Goal: Find specific page/section: Find specific page/section

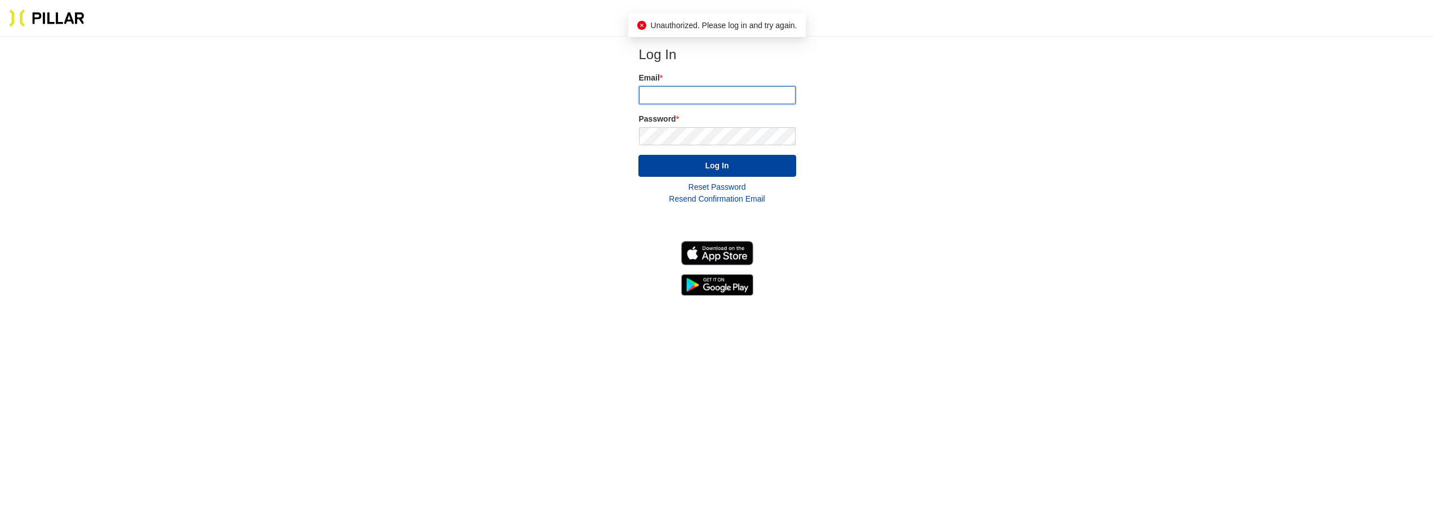
click at [682, 94] on input "email" at bounding box center [717, 95] width 157 height 18
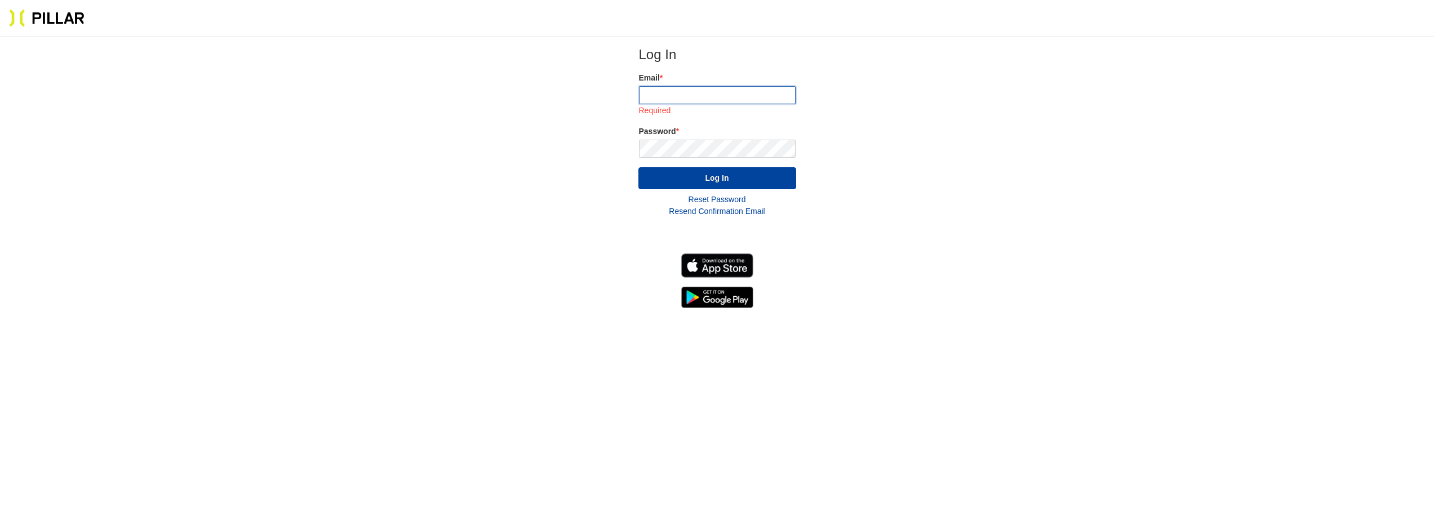
type input "[EMAIL_ADDRESS][DOMAIN_NAME]"
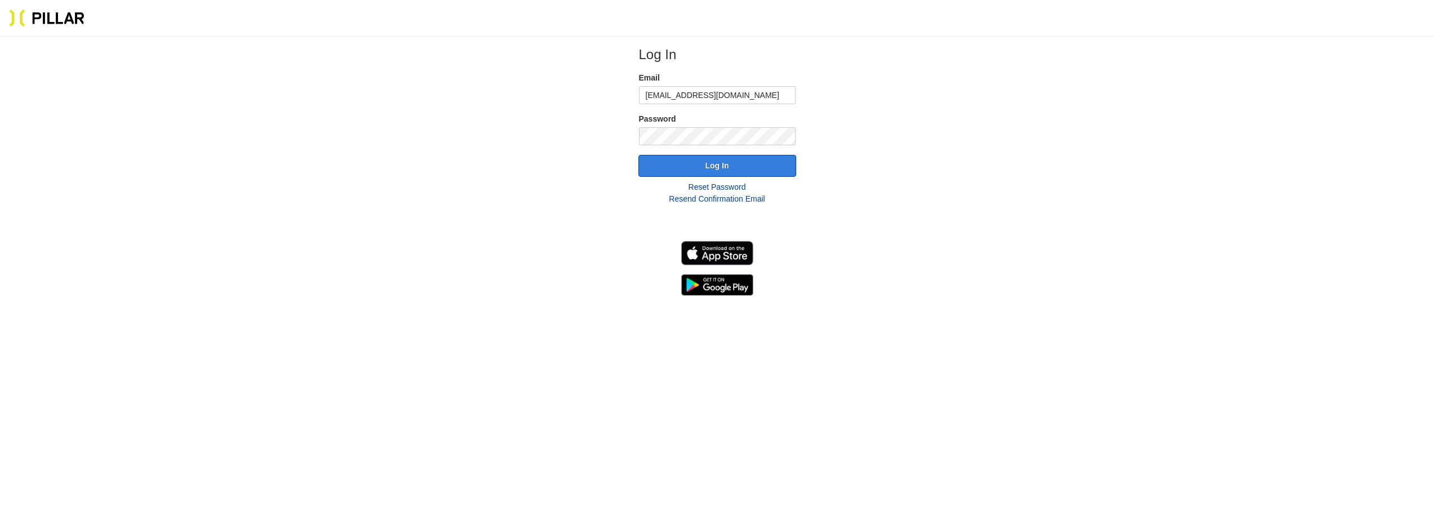
click at [726, 167] on button "Log In" at bounding box center [717, 166] width 158 height 22
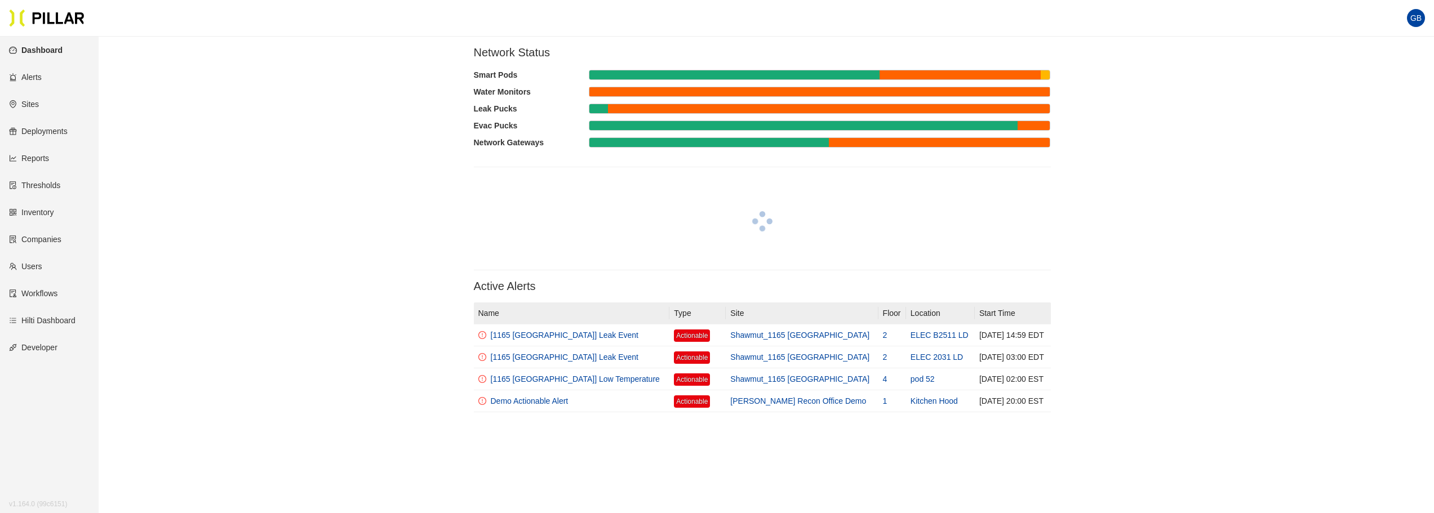
click at [32, 103] on link "Sites" at bounding box center [24, 104] width 30 height 9
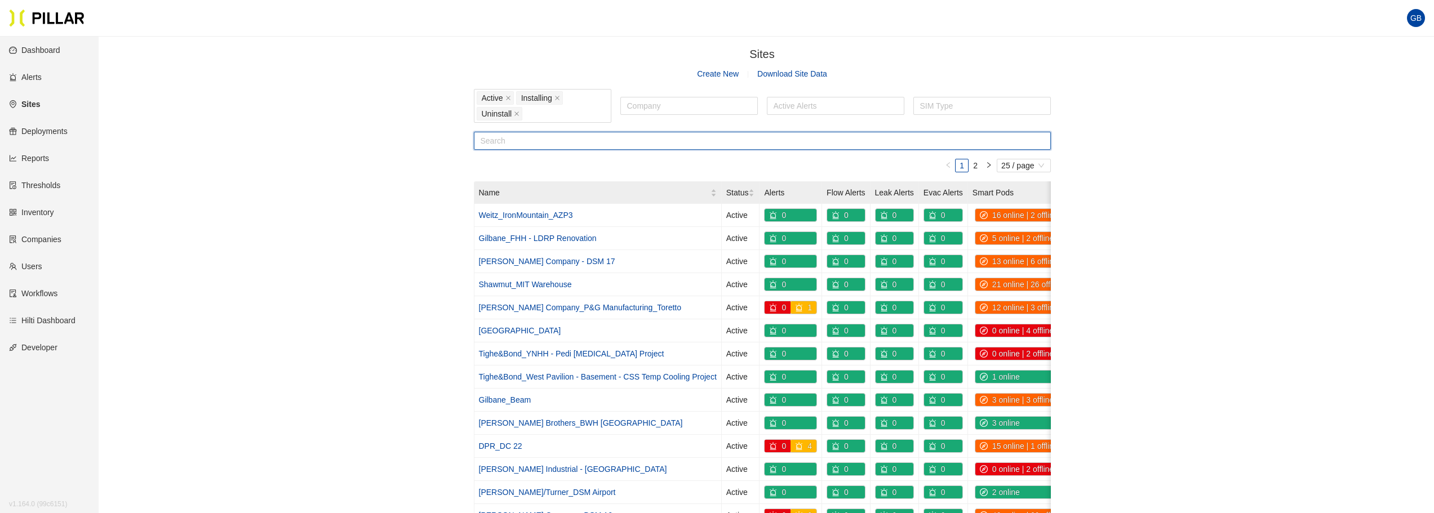
click at [512, 143] on input "text" at bounding box center [762, 141] width 577 height 18
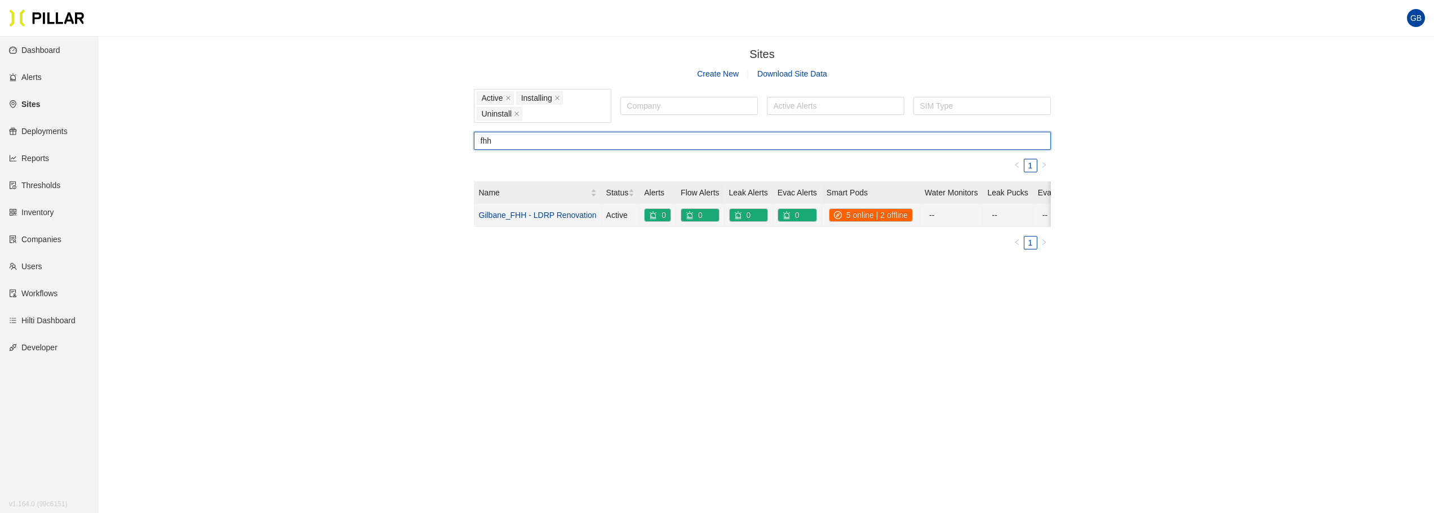
type input "fhh"
click at [536, 217] on link "Gilbane_FHH - LDRP Renovation" at bounding box center [538, 215] width 118 height 9
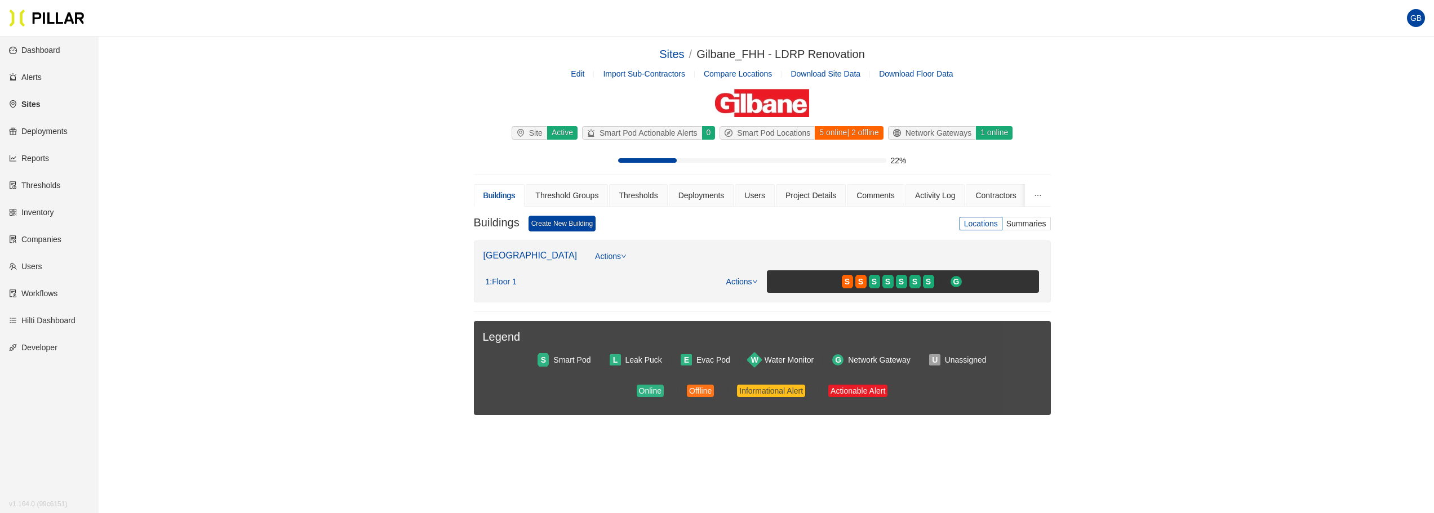
click at [579, 75] on link "Edit" at bounding box center [578, 73] width 14 height 9
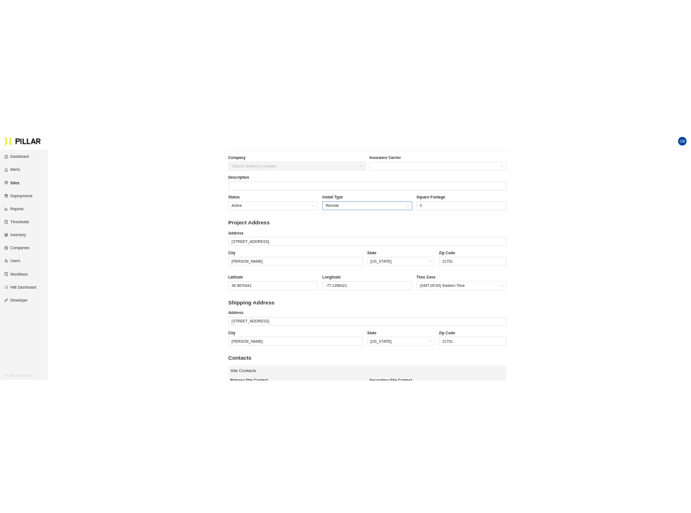
scroll to position [113, 0]
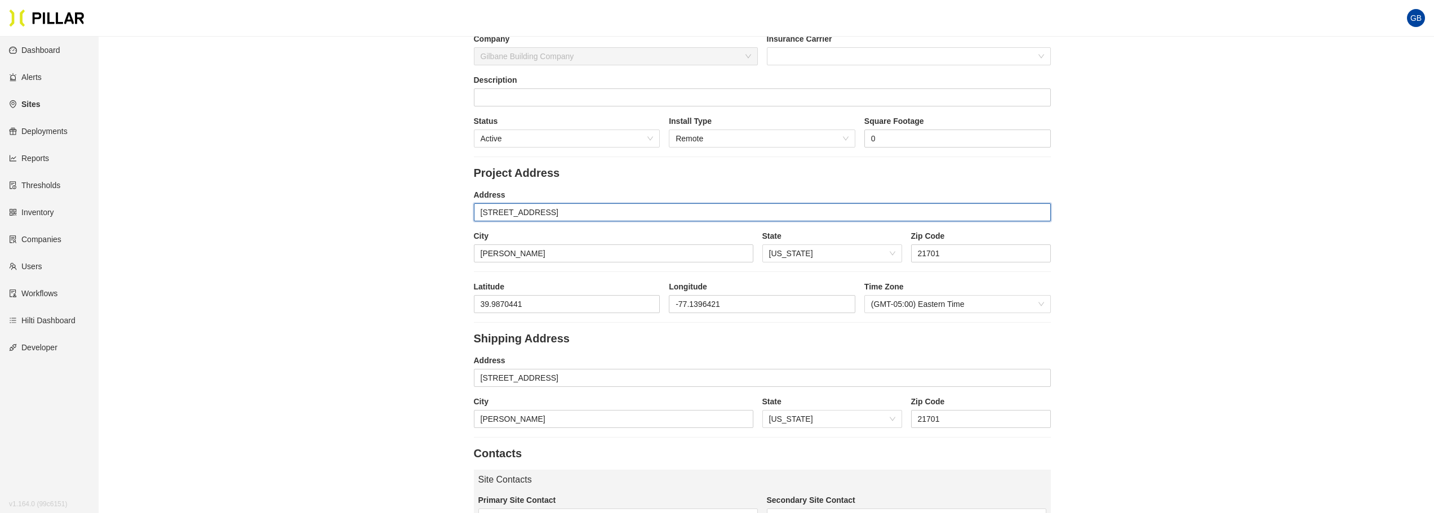
drag, startPoint x: 569, startPoint y: 211, endPoint x: 454, endPoint y: 207, distance: 115.5
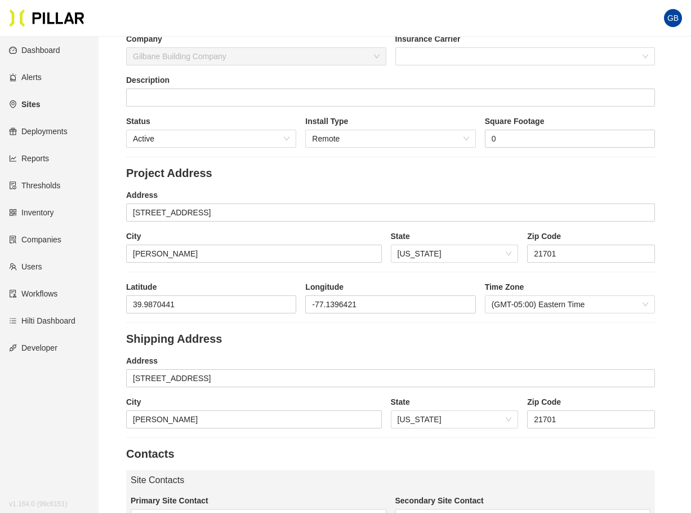
click at [38, 105] on link "Sites" at bounding box center [24, 104] width 31 height 9
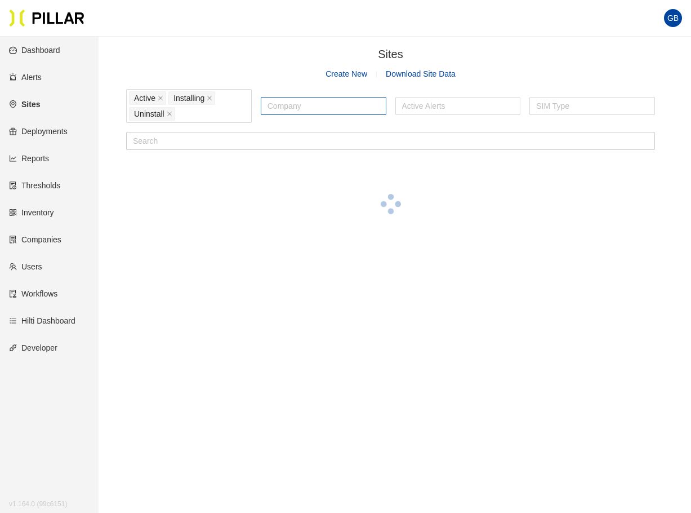
click at [312, 113] on div at bounding box center [324, 106] width 120 height 16
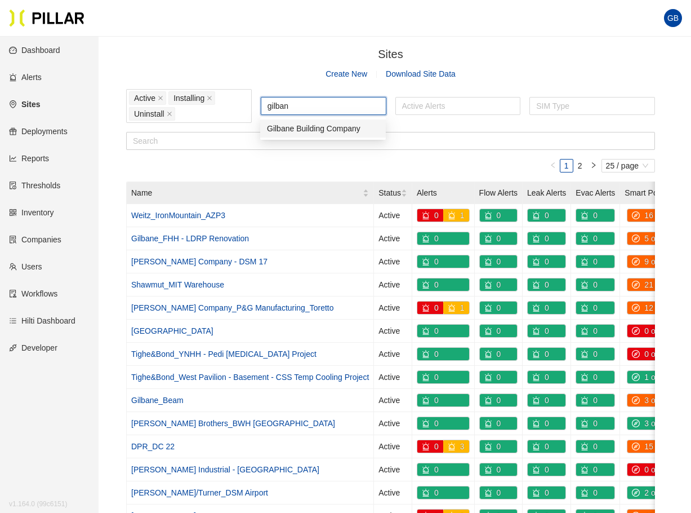
type input "gilbane"
click at [337, 130] on div "Gilbane Building Company" at bounding box center [323, 128] width 112 height 12
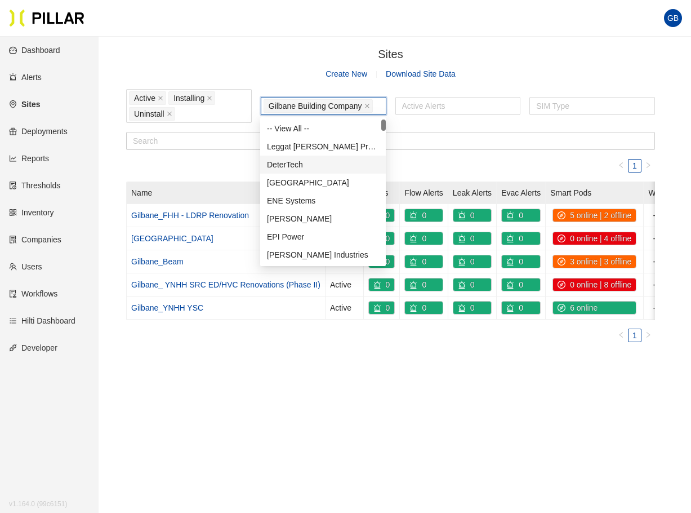
click at [458, 159] on ul "1" at bounding box center [390, 166] width 529 height 14
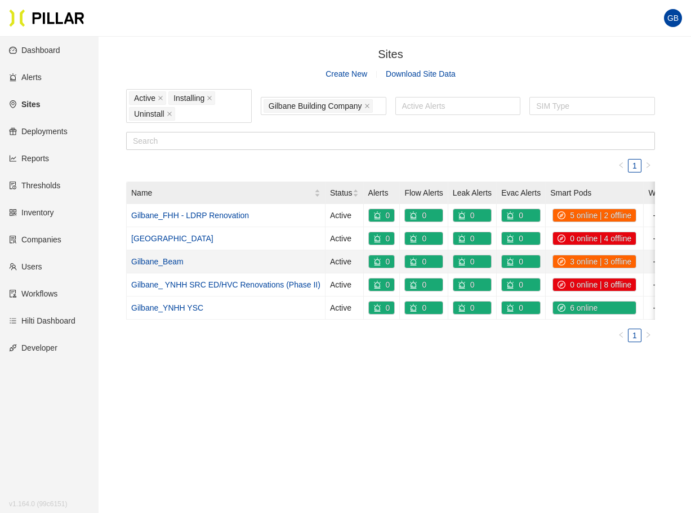
click at [163, 261] on link "Gilbane_Beam" at bounding box center [157, 261] width 52 height 9
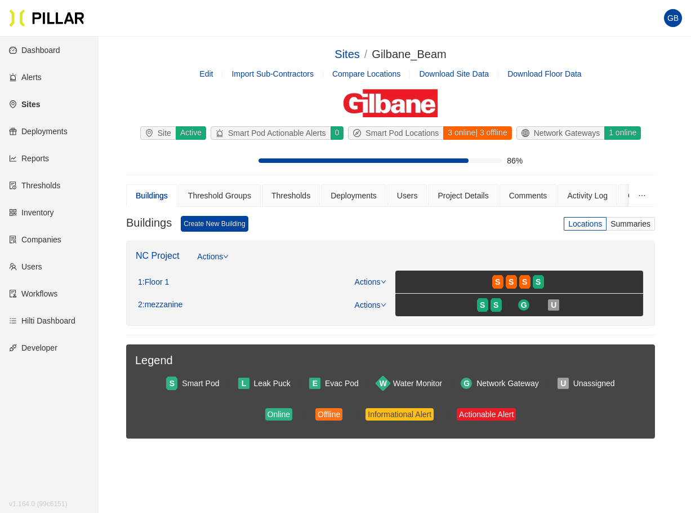
click at [210, 74] on link "Edit" at bounding box center [206, 73] width 14 height 9
